Goal: Book appointment/travel/reservation

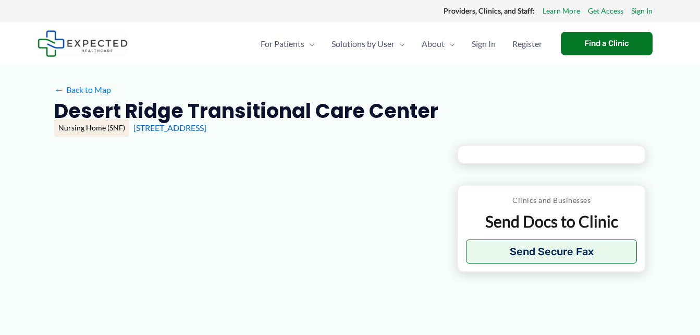
type input "**********"
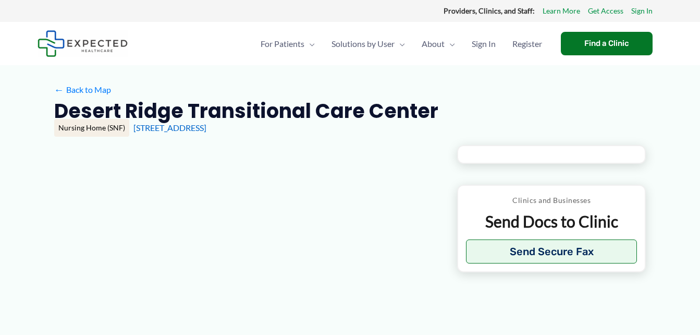
type input "**********"
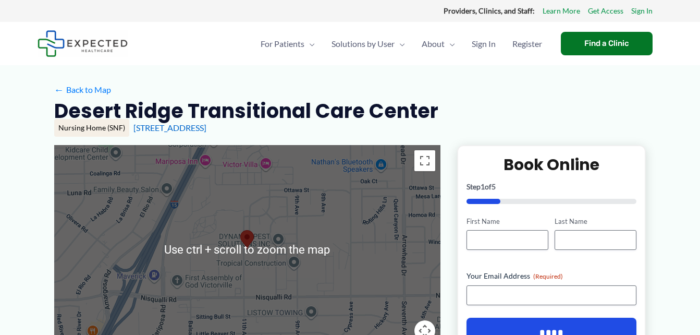
scroll to position [156, 0]
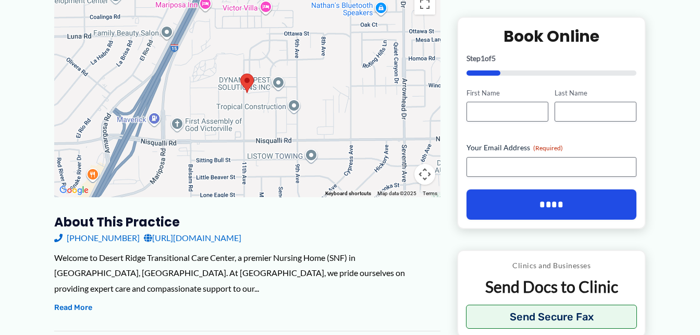
click at [182, 240] on link "[URL][DOMAIN_NAME]" at bounding box center [192, 238] width 97 height 16
